Goal: Navigation & Orientation: Find specific page/section

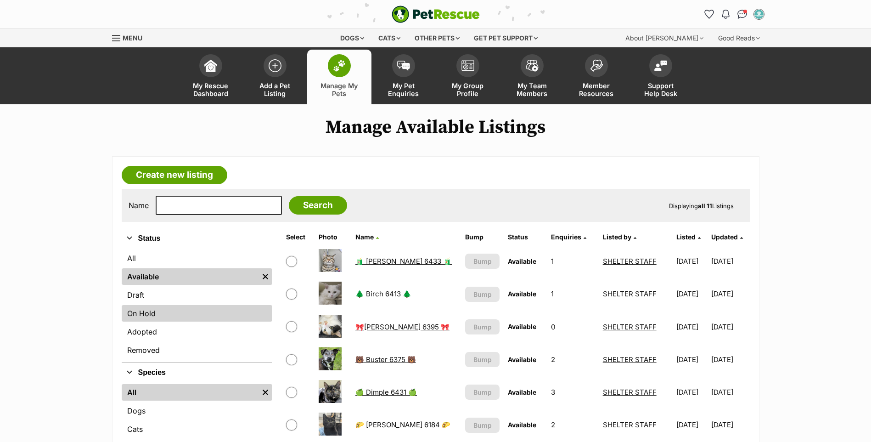
click at [179, 316] on link "On Hold" at bounding box center [197, 313] width 151 height 17
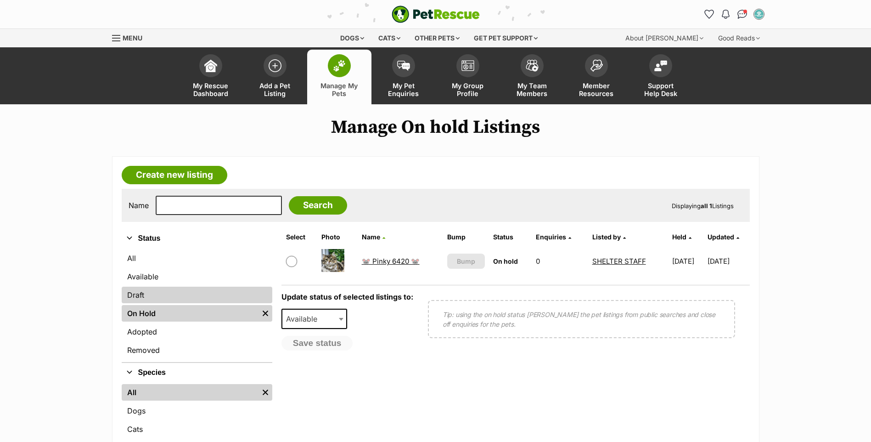
click at [173, 300] on link "Draft" at bounding box center [197, 295] width 151 height 17
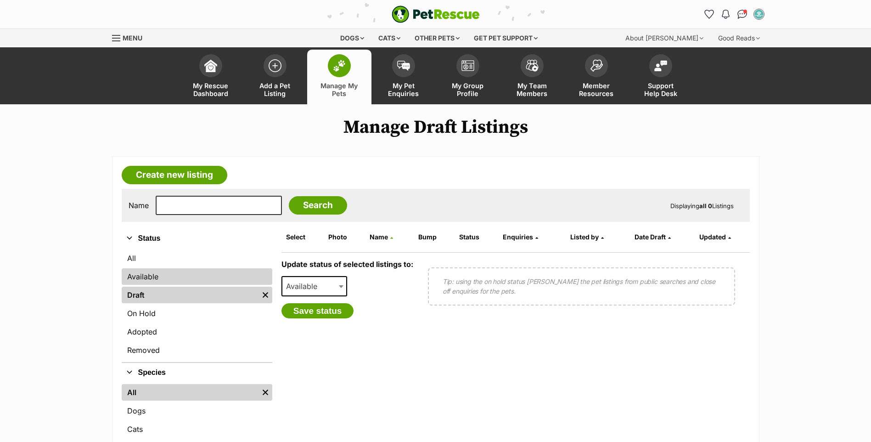
click at [170, 280] on link "Available" at bounding box center [197, 276] width 151 height 17
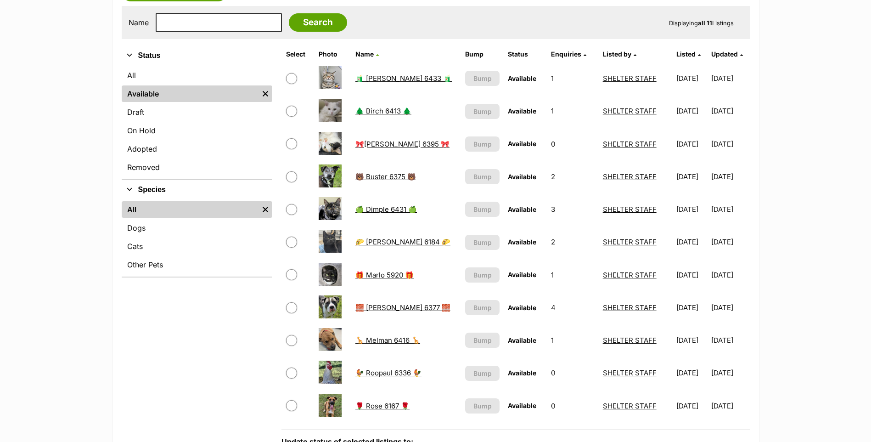
scroll to position [184, 0]
